Goal: Check status: Check status

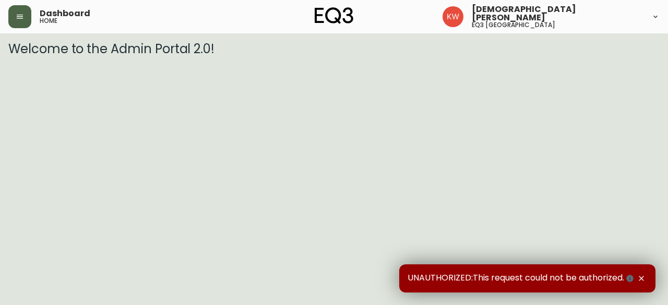
click at [18, 15] on icon "button" at bounding box center [20, 17] width 6 height 4
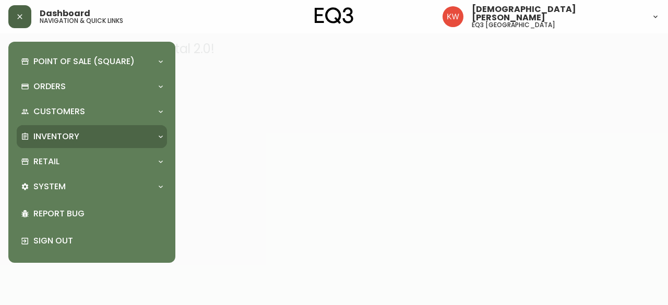
click at [158, 135] on icon at bounding box center [161, 137] width 8 height 8
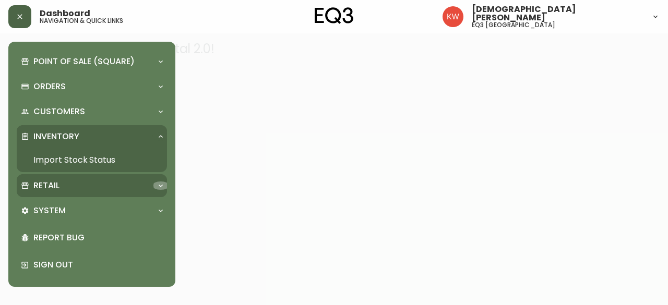
click at [159, 182] on icon at bounding box center [161, 186] width 8 height 8
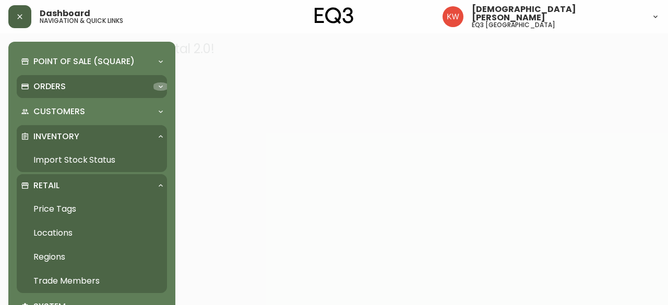
click at [161, 90] on icon at bounding box center [161, 86] width 8 height 8
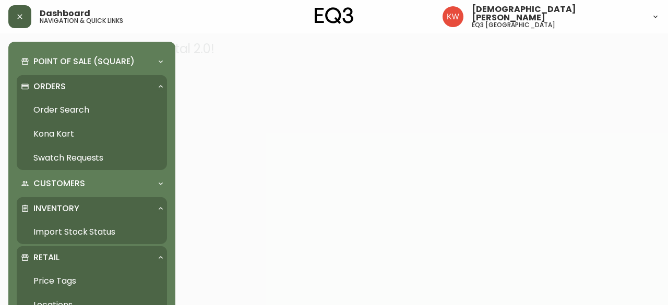
click at [75, 110] on link "Order Search" at bounding box center [92, 110] width 150 height 24
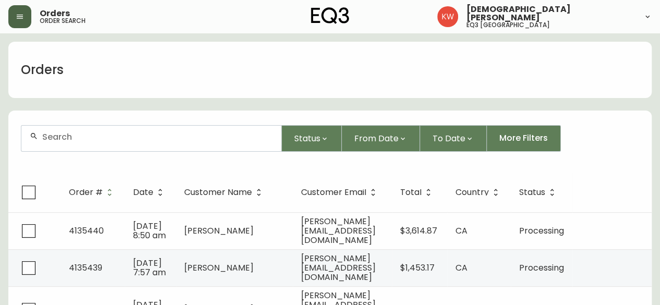
click at [176, 145] on div at bounding box center [151, 139] width 260 height 26
paste input "313304804"
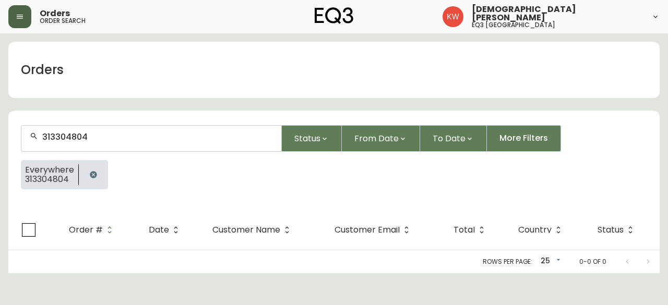
type input "313304804"
